Goal: Information Seeking & Learning: Learn about a topic

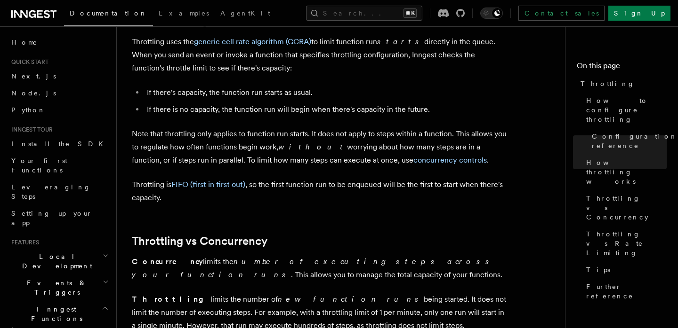
scroll to position [238, 0]
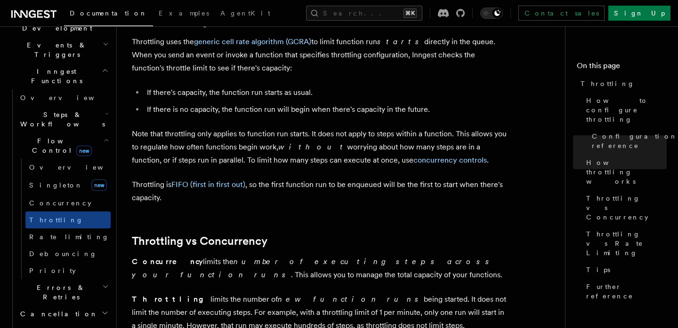
click at [239, 212] on article "Features Inngest Functions Flow Control Throttling Throttling allows you to spe…" at bounding box center [344, 71] width 425 height 1438
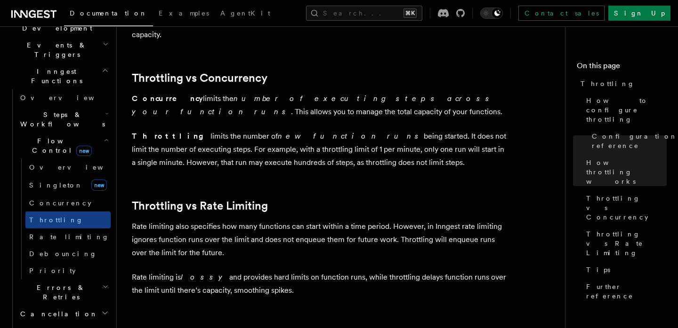
click at [239, 212] on link "Throttling vs Rate Limiting" at bounding box center [200, 206] width 136 height 13
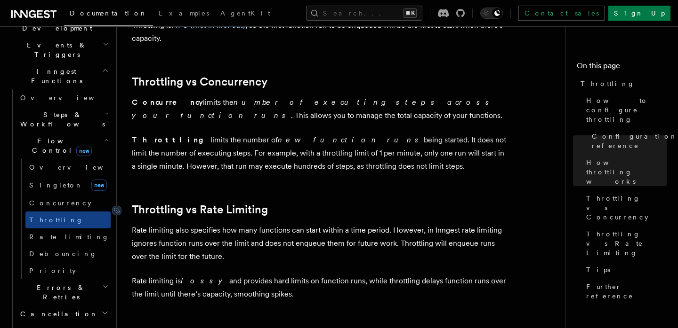
scroll to position [756, 0]
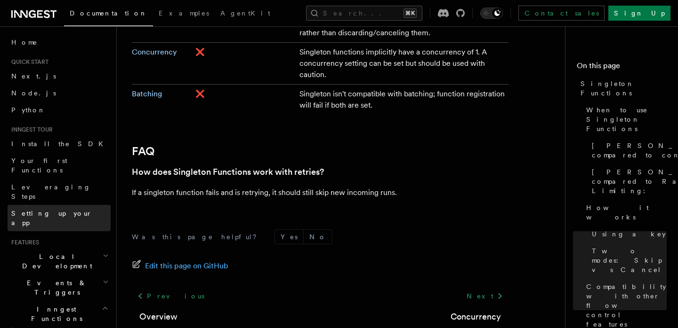
scroll to position [176, 0]
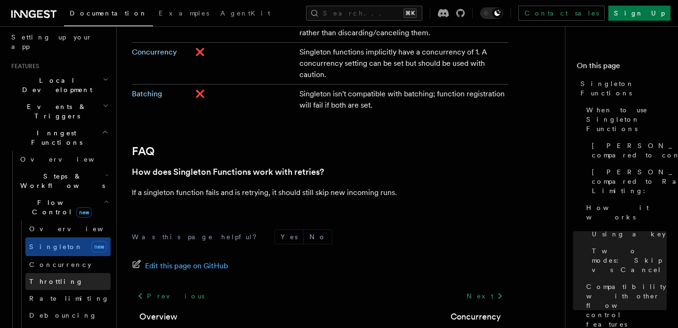
click at [69, 273] on link "Throttling" at bounding box center [67, 281] width 85 height 17
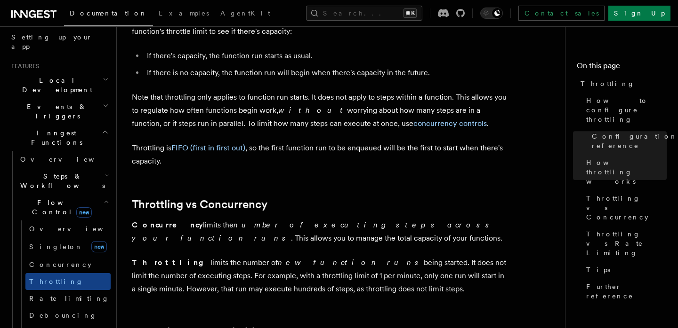
scroll to position [728, 0]
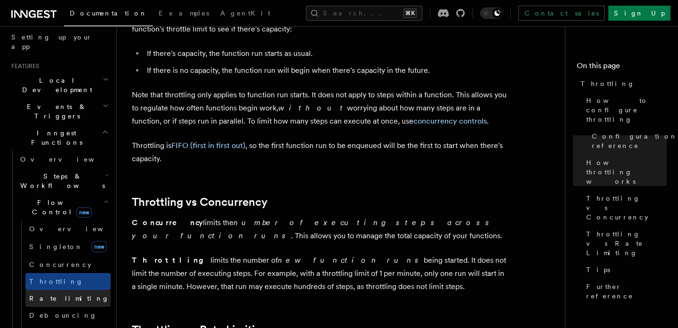
click at [68, 290] on link "Rate limiting" at bounding box center [67, 298] width 85 height 17
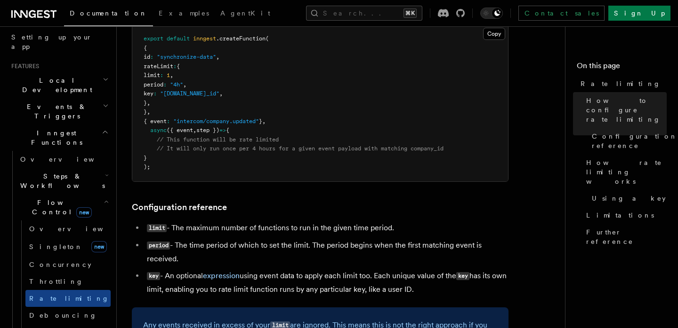
scroll to position [238, 0]
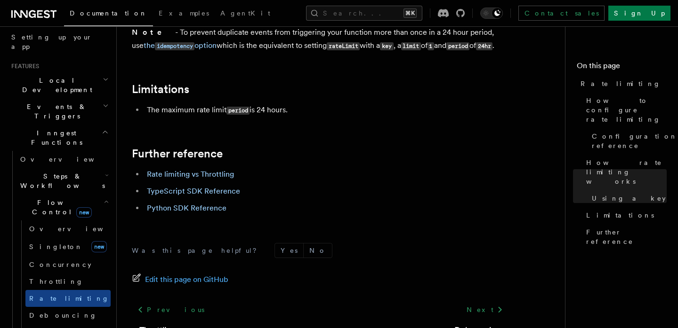
scroll to position [1577, 0]
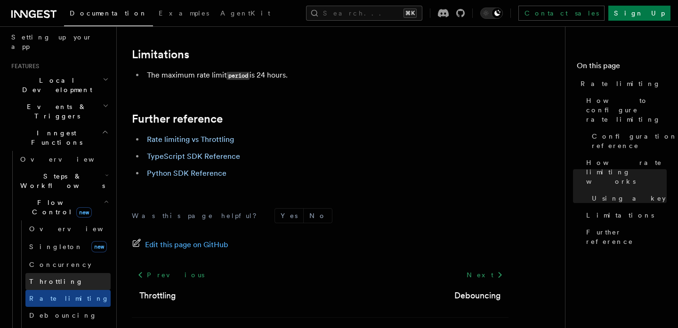
click at [46, 273] on link "Throttling" at bounding box center [67, 281] width 85 height 17
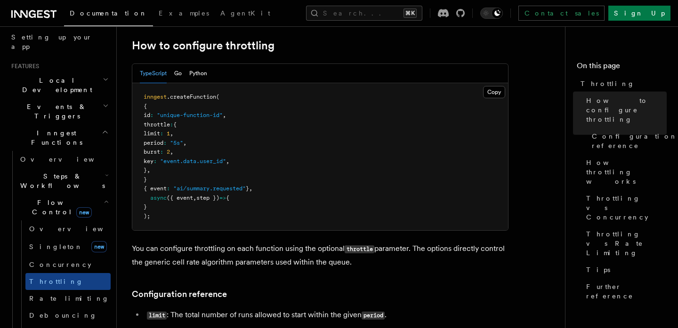
scroll to position [159, 0]
click at [67, 273] on link "Throttling" at bounding box center [67, 281] width 85 height 17
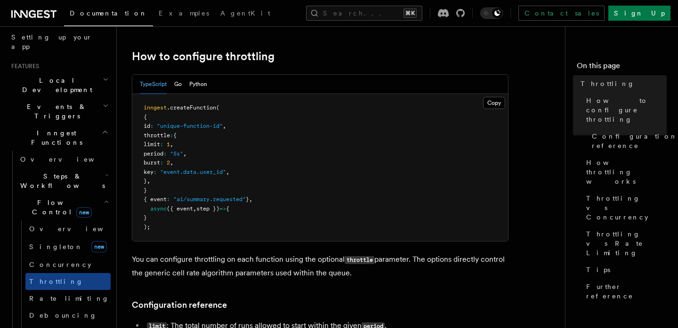
scroll to position [210, 0]
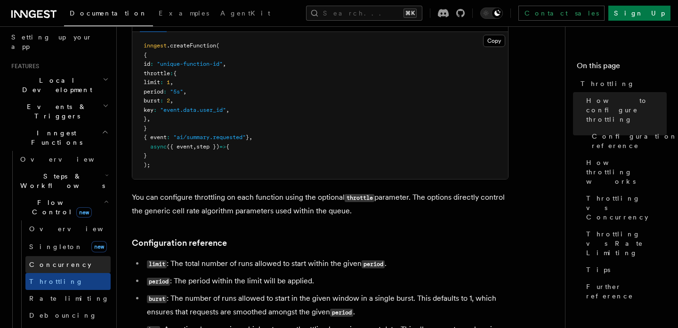
click at [64, 256] on link "Concurrency" at bounding box center [67, 264] width 85 height 17
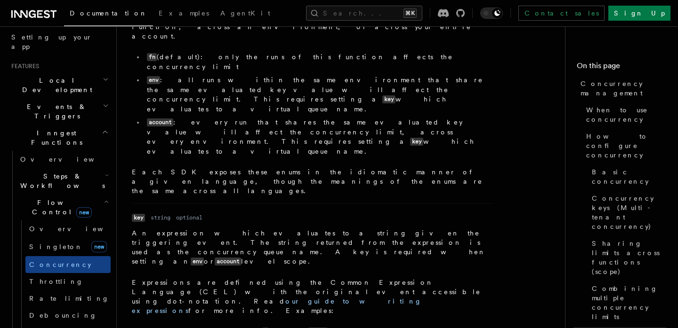
scroll to position [3384, 0]
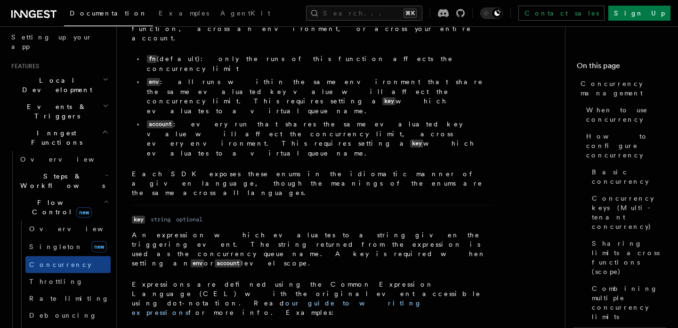
click at [74, 273] on link "Throttling" at bounding box center [67, 281] width 85 height 17
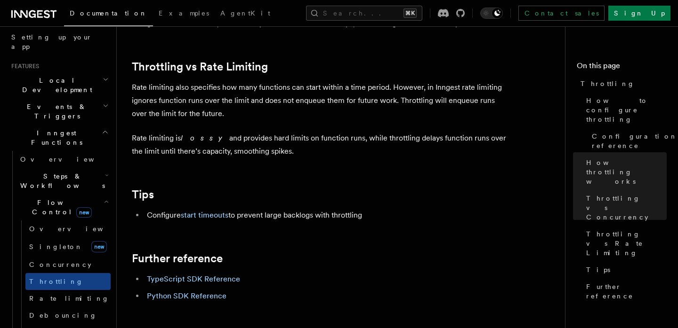
scroll to position [995, 0]
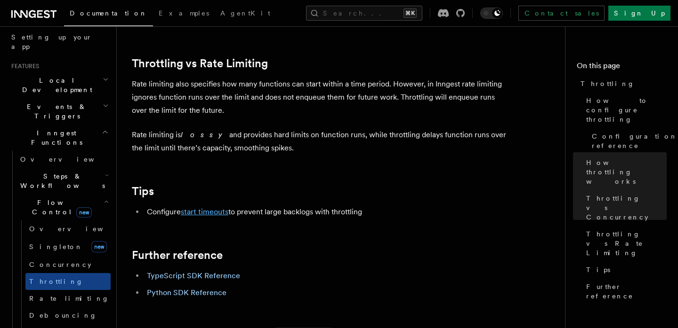
click at [195, 216] on link "start timeouts" at bounding box center [205, 212] width 48 height 9
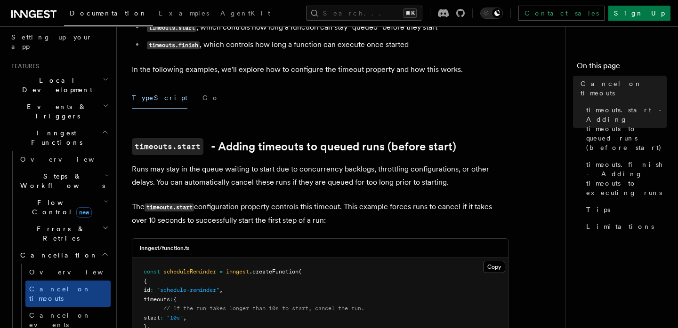
scroll to position [281, 0]
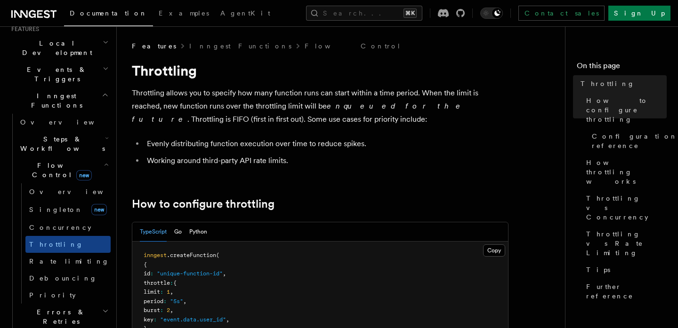
scroll to position [270, 0]
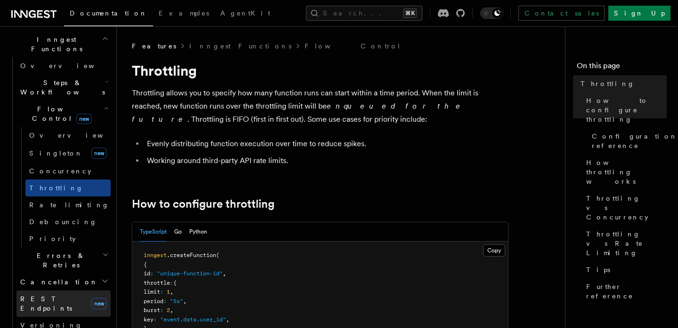
click at [75, 291] on link "REST Endpoints new" at bounding box center [63, 304] width 94 height 26
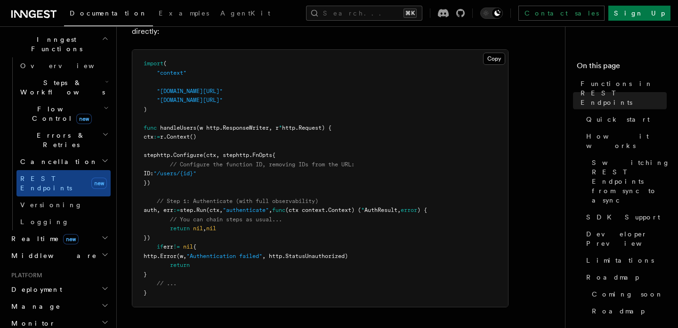
scroll to position [697, 0]
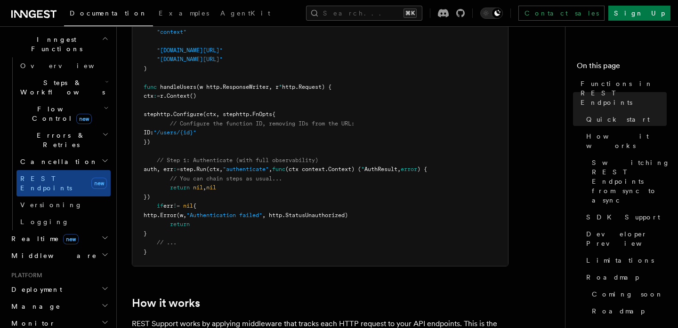
click at [405, 114] on pre "import ( "context" "[DOMAIN_NAME][URL]" "[DOMAIN_NAME][URL]" ) func handleUsers…" at bounding box center [319, 137] width 375 height 257
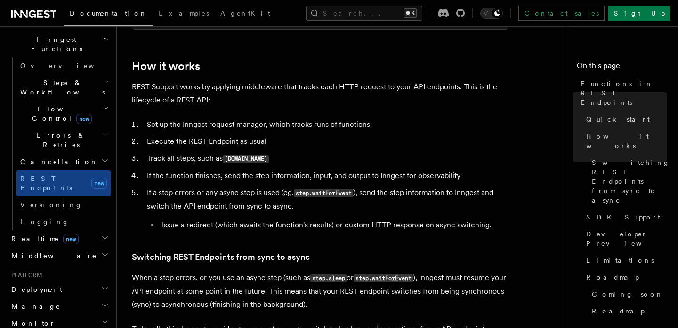
scroll to position [964, 0]
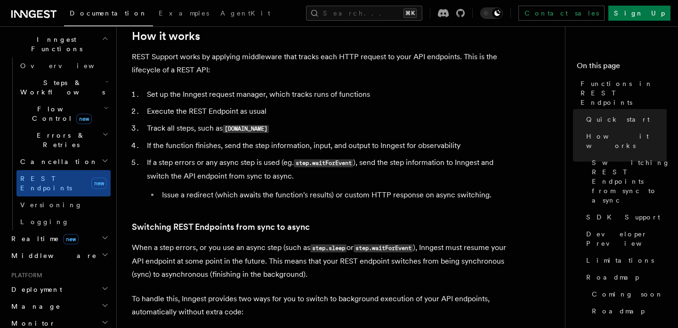
click at [396, 175] on li "If a step errors or any async step is used (eg. step.waitForEvent ), send the s…" at bounding box center [326, 179] width 364 height 46
